Goal: Task Accomplishment & Management: Use online tool/utility

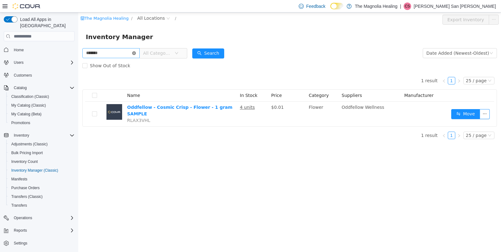
click at [136, 54] on icon "icon: close-circle" at bounding box center [134, 53] width 4 height 4
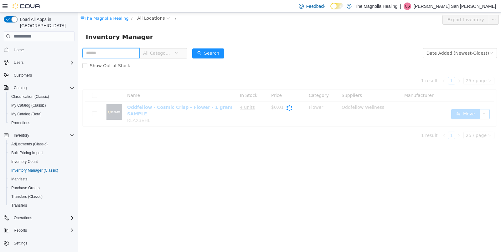
click at [122, 52] on input "text" at bounding box center [110, 53] width 57 height 10
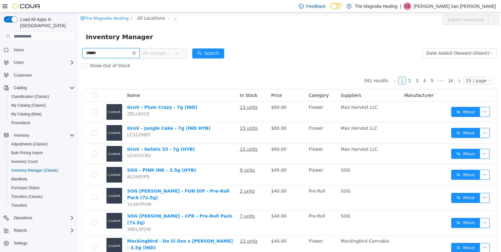
type input "******"
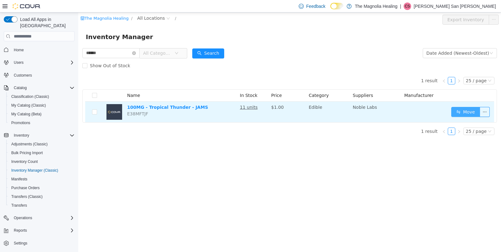
click at [465, 107] on button "Move" at bounding box center [465, 112] width 29 height 10
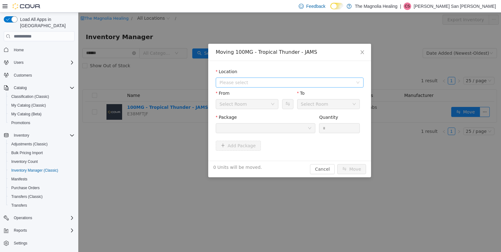
click at [281, 83] on span "Please select" at bounding box center [285, 82] width 133 height 6
click at [272, 106] on span "[STREET_ADDRESS]" at bounding box center [296, 105] width 132 height 8
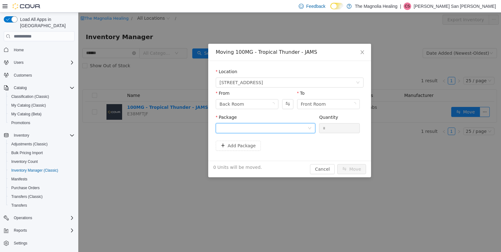
click at [251, 127] on div at bounding box center [263, 128] width 88 height 9
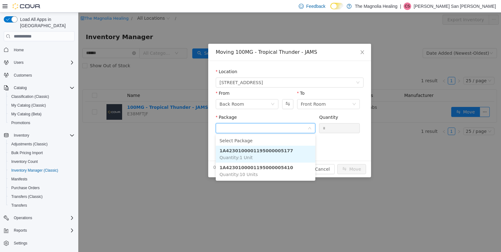
click at [244, 161] on li "1A4230100001195000005177 Quantity : 1 Unit" at bounding box center [266, 154] width 100 height 17
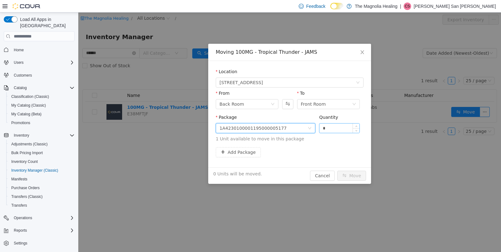
click at [325, 126] on input "*" at bounding box center [339, 128] width 40 height 9
click at [286, 127] on div "1A4230100001195000005177" at bounding box center [252, 128] width 67 height 9
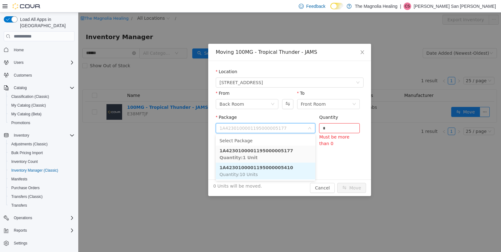
click at [285, 175] on li "1A4230100001195000005410 Quantity : 10 Units" at bounding box center [266, 171] width 100 height 17
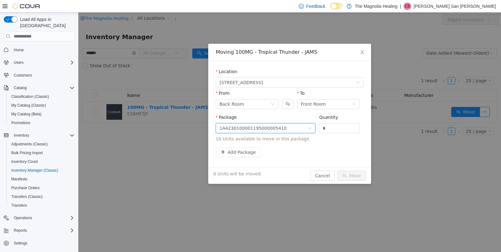
click at [333, 134] on div "Quantity *" at bounding box center [339, 125] width 41 height 22
click at [336, 129] on input "*" at bounding box center [339, 128] width 40 height 9
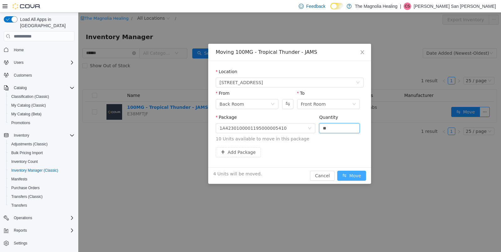
click at [356, 176] on button "Move" at bounding box center [351, 176] width 29 height 10
type input "*"
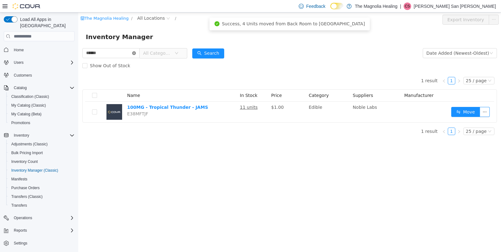
click at [136, 52] on icon "icon: close-circle" at bounding box center [134, 53] width 4 height 4
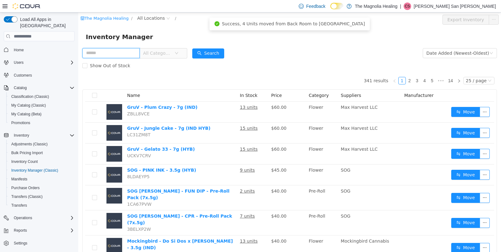
click at [126, 50] on input "text" at bounding box center [110, 53] width 57 height 10
type input "******"
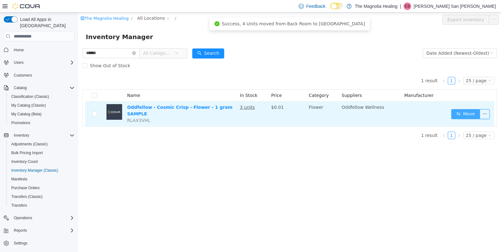
click at [465, 119] on button "Move" at bounding box center [465, 114] width 29 height 10
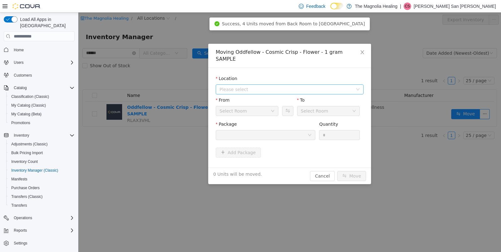
click at [277, 86] on span "Please select" at bounding box center [285, 89] width 133 height 6
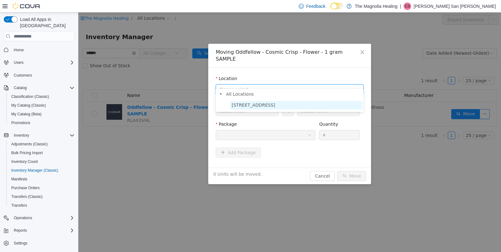
click at [264, 103] on span "[STREET_ADDRESS]" at bounding box center [296, 105] width 132 height 8
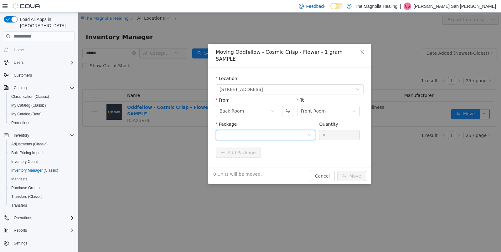
click at [258, 130] on div at bounding box center [263, 134] width 88 height 9
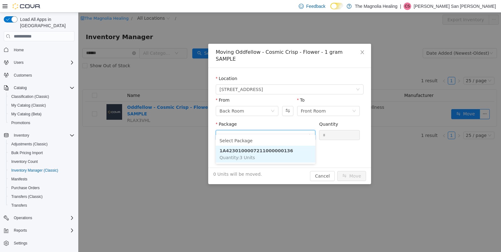
click at [255, 150] on strong "1A4230100007211000000136" at bounding box center [256, 150] width 74 height 5
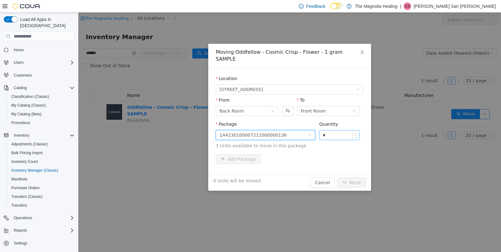
click at [332, 130] on input "*" at bounding box center [339, 134] width 40 height 9
click at [351, 178] on button "Move" at bounding box center [351, 183] width 29 height 10
type input "*"
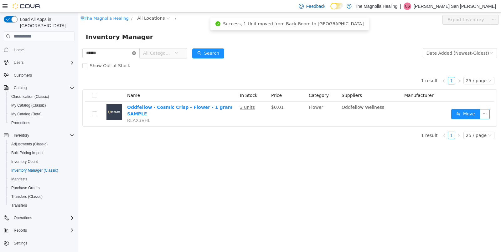
click at [136, 54] on icon "icon: close-circle" at bounding box center [134, 53] width 4 height 4
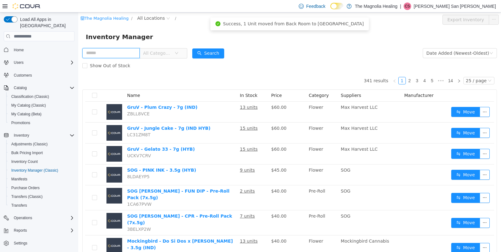
click at [122, 49] on input "text" at bounding box center [110, 53] width 57 height 10
type input "**********"
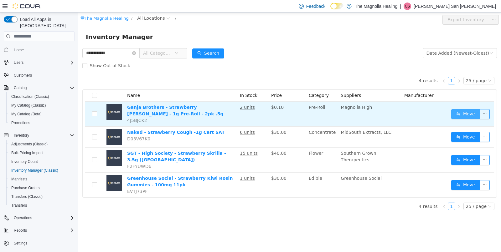
click at [463, 114] on button "Move" at bounding box center [465, 114] width 29 height 10
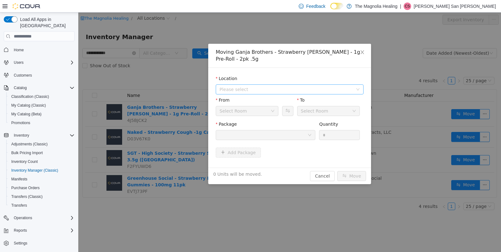
click at [338, 86] on span "Please select" at bounding box center [285, 89] width 133 height 6
click at [304, 108] on span "[STREET_ADDRESS]" at bounding box center [296, 112] width 132 height 8
click at [290, 133] on div at bounding box center [263, 134] width 88 height 9
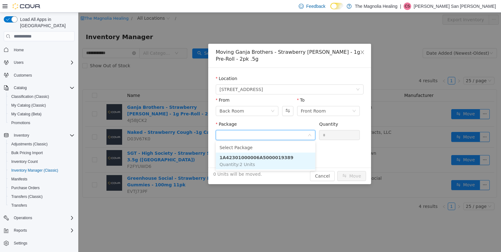
click at [286, 155] on strong "1A42301000006A5000019389" at bounding box center [256, 157] width 74 height 5
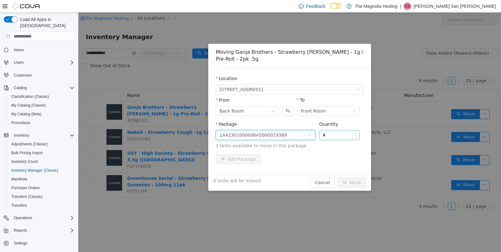
click at [337, 132] on input "*" at bounding box center [339, 134] width 40 height 9
click at [335, 135] on input "*" at bounding box center [339, 134] width 40 height 9
click at [349, 187] on button "Move" at bounding box center [351, 183] width 29 height 10
type input "*"
